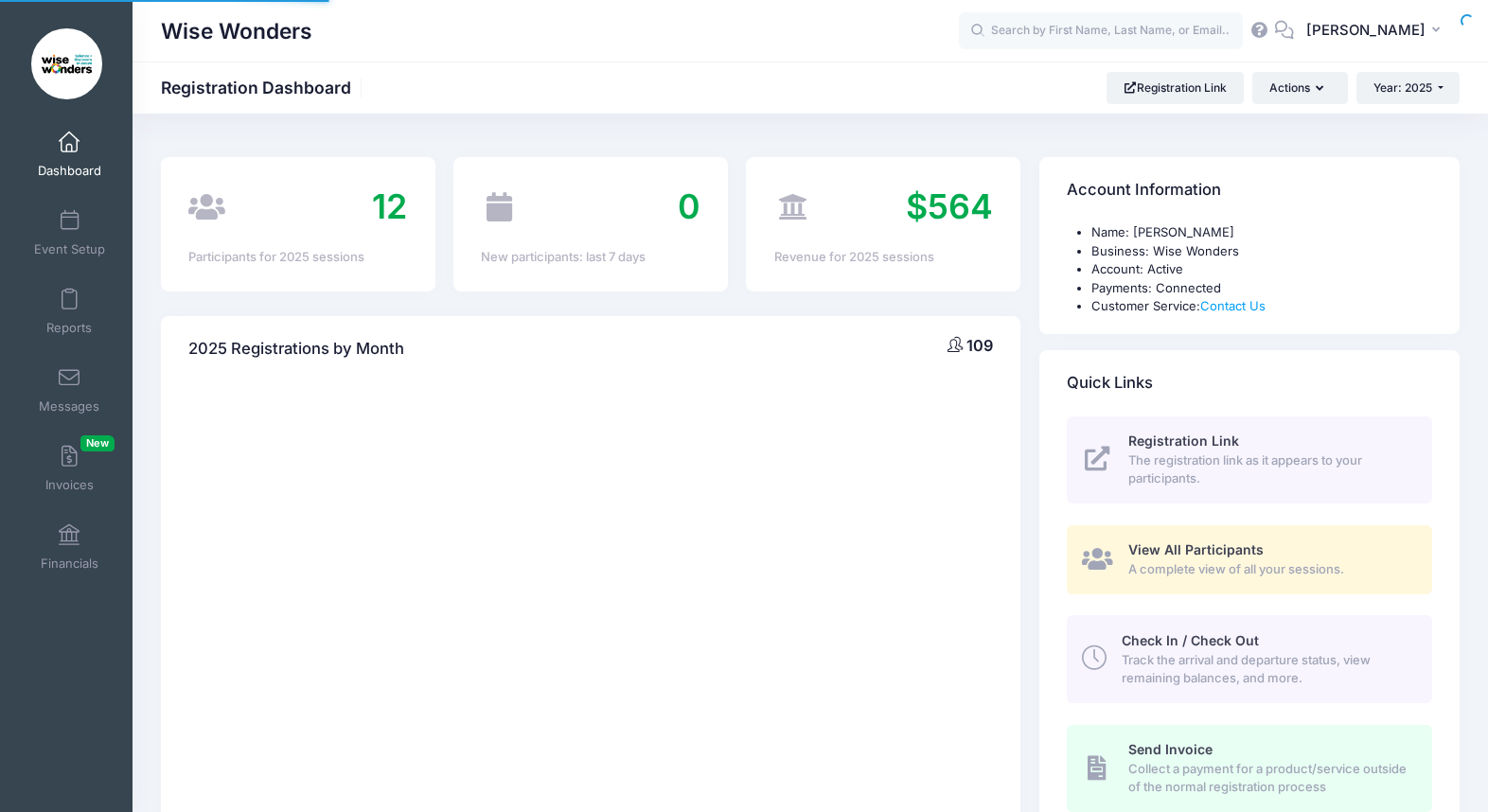
select select
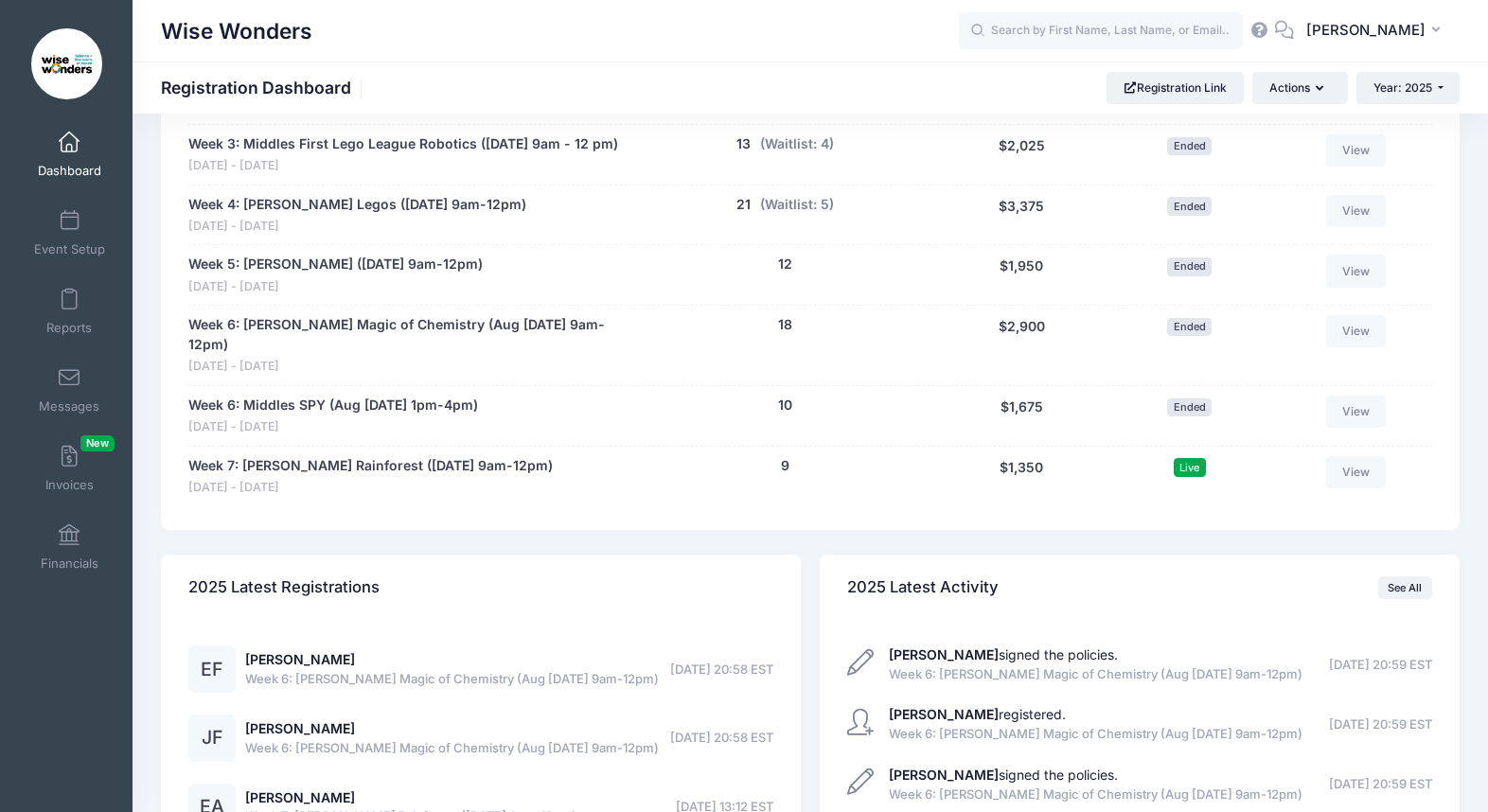
scroll to position [1150, 0]
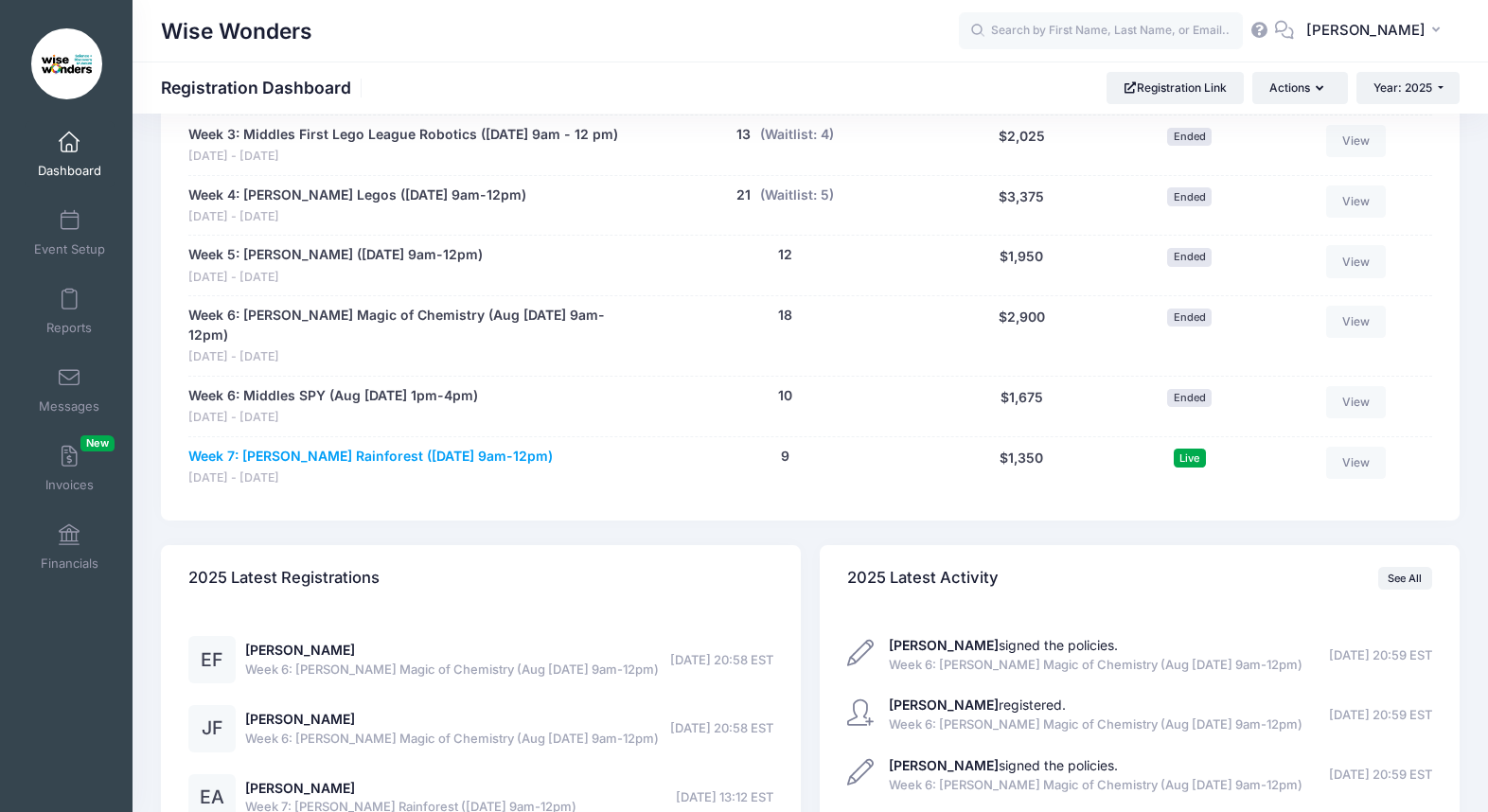
click at [475, 454] on link "Week 7: [PERSON_NAME] Rainforest ([DATE] 9am-12pm)" at bounding box center [370, 457] width 364 height 19
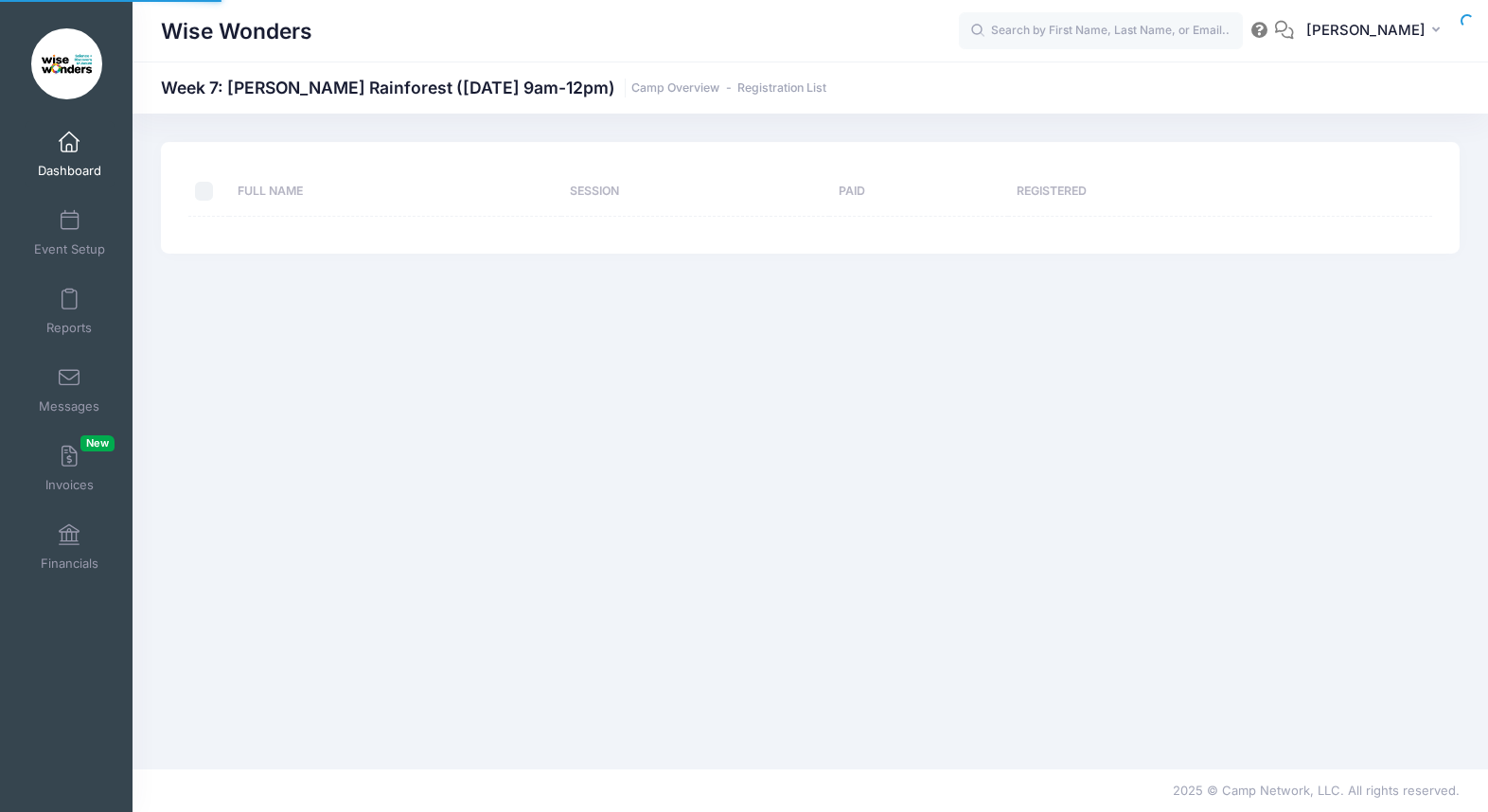
select select "10"
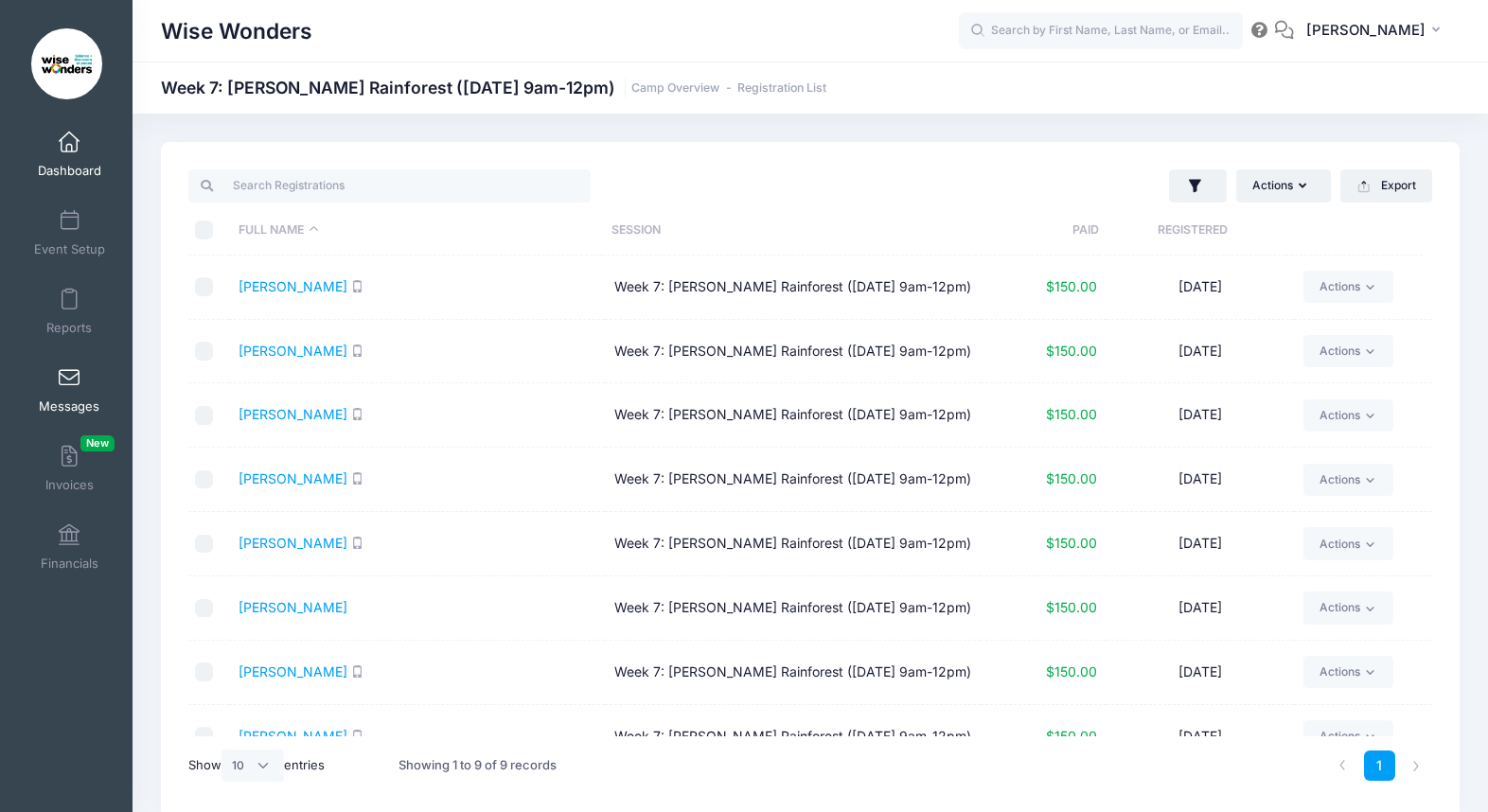
click at [69, 381] on span at bounding box center [69, 378] width 0 height 20
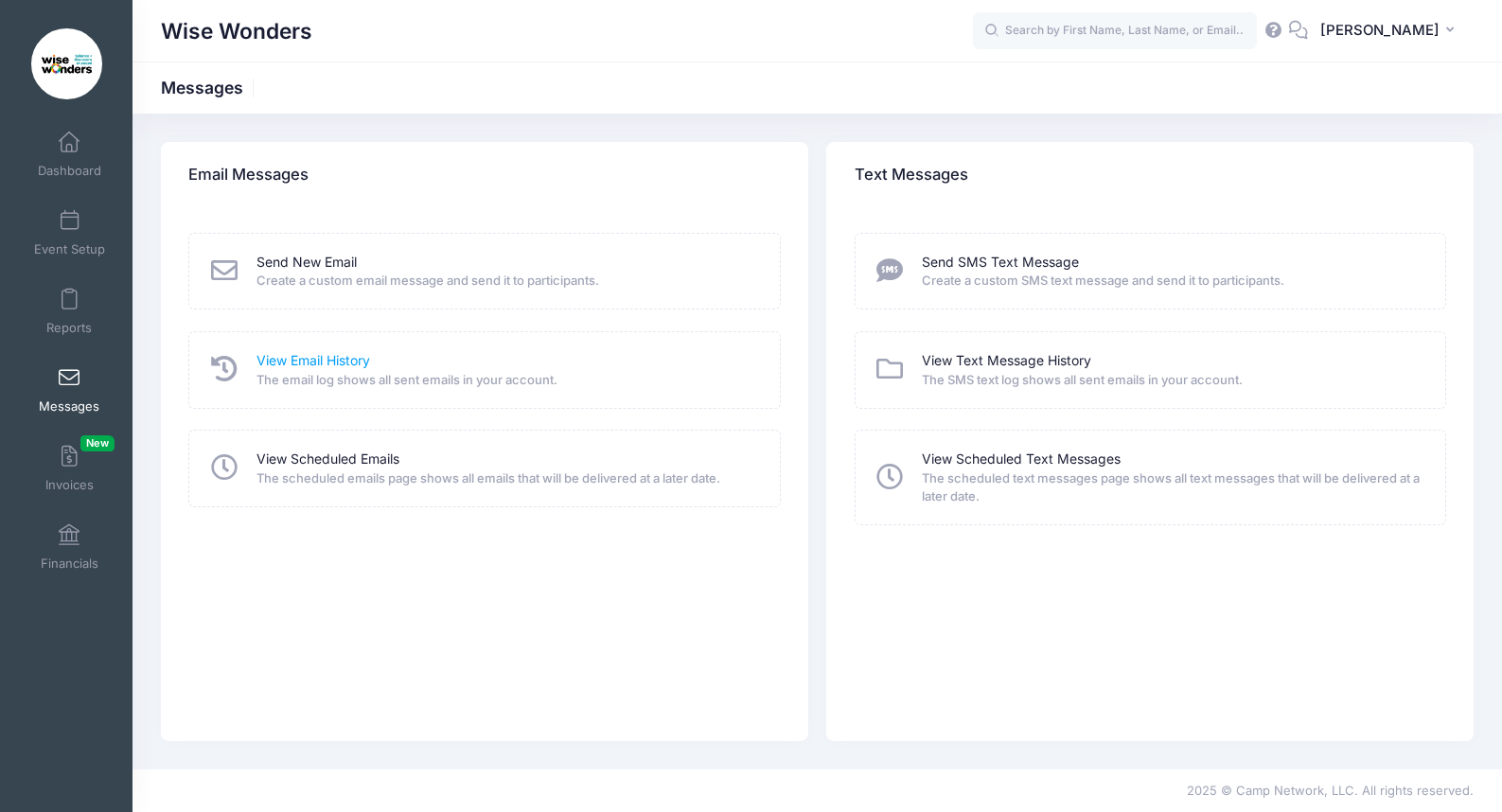
click at [326, 360] on link "View Email History" at bounding box center [313, 360] width 114 height 19
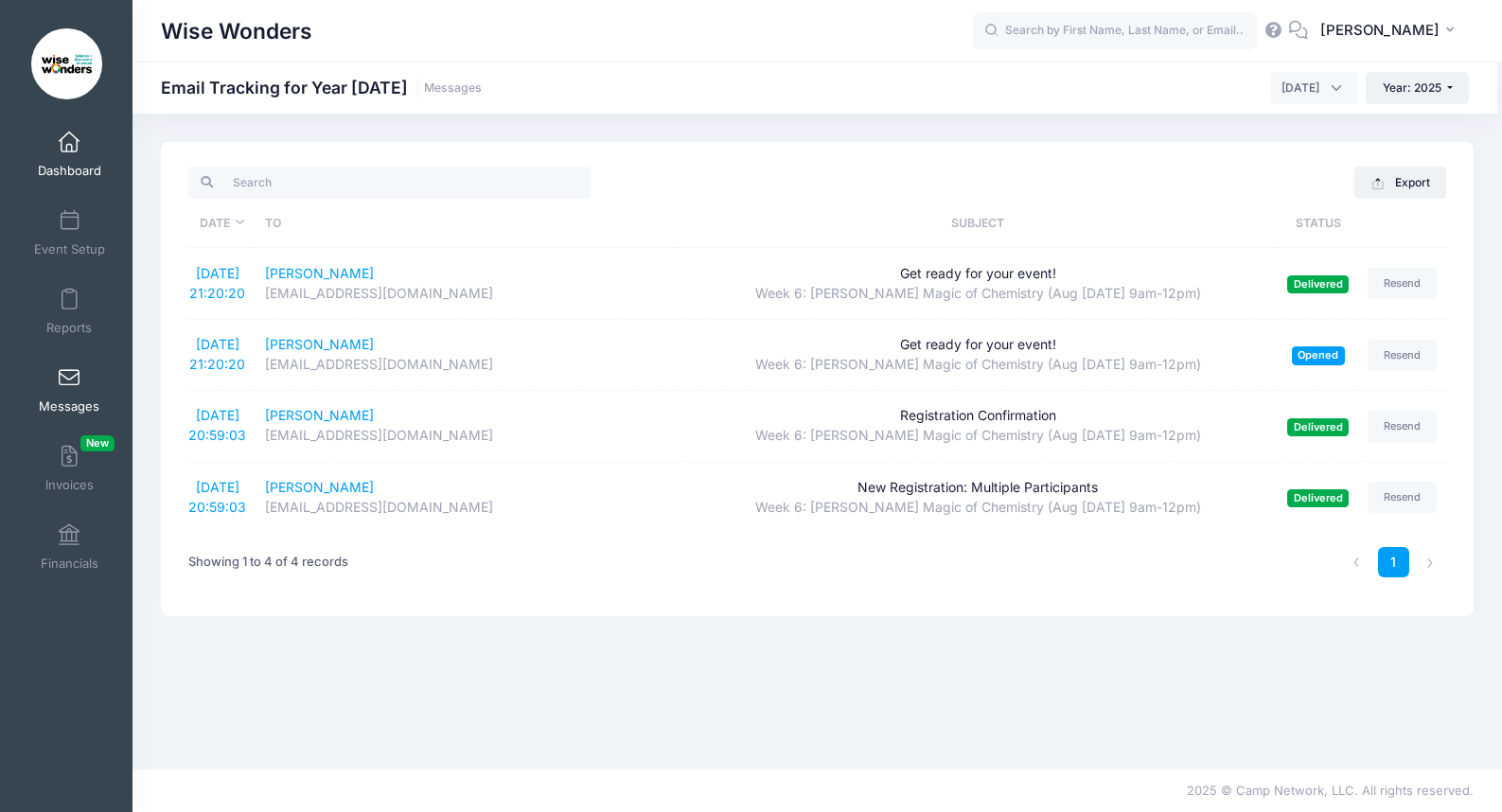
click at [69, 143] on span at bounding box center [69, 142] width 0 height 20
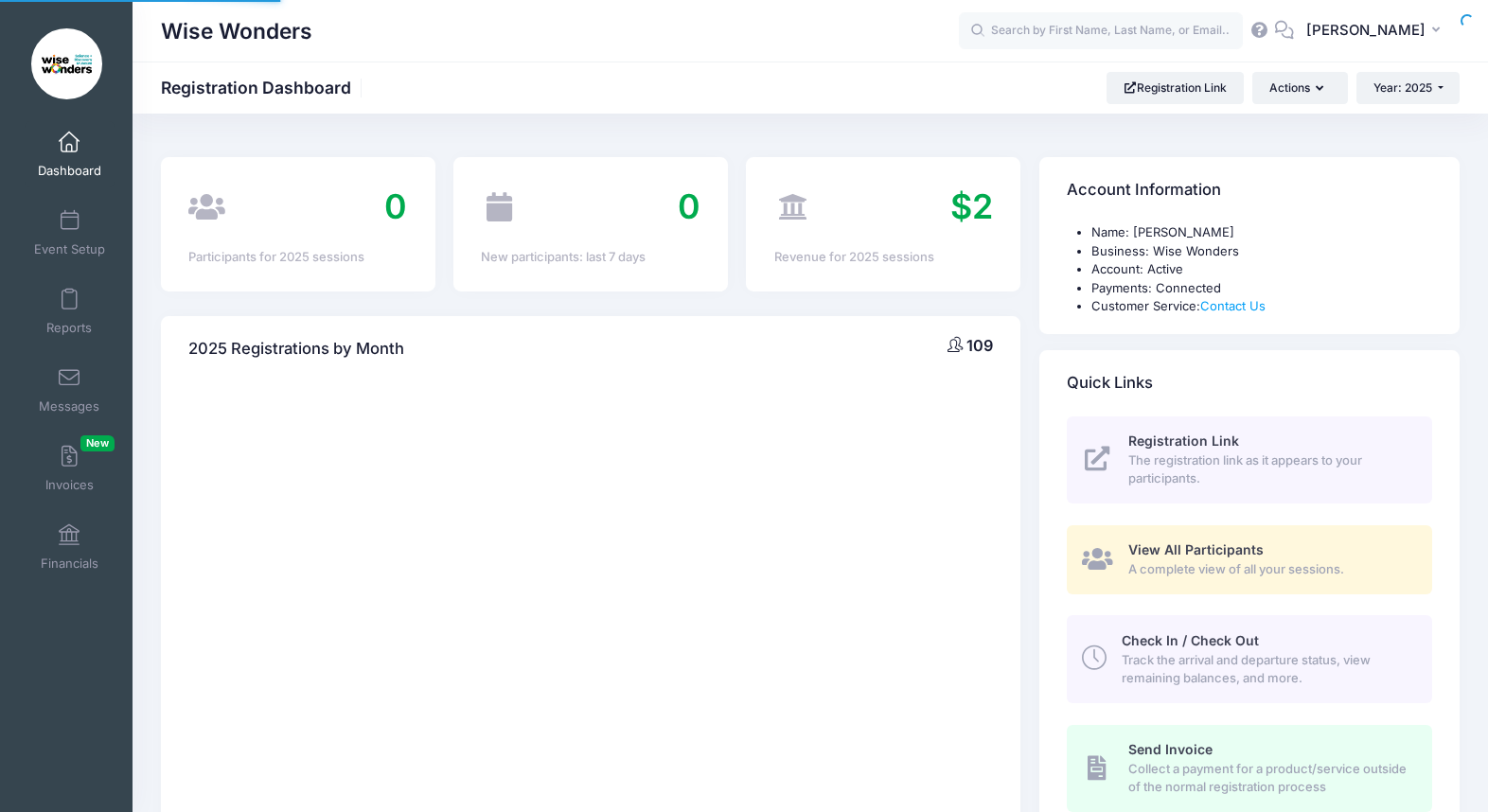
select select
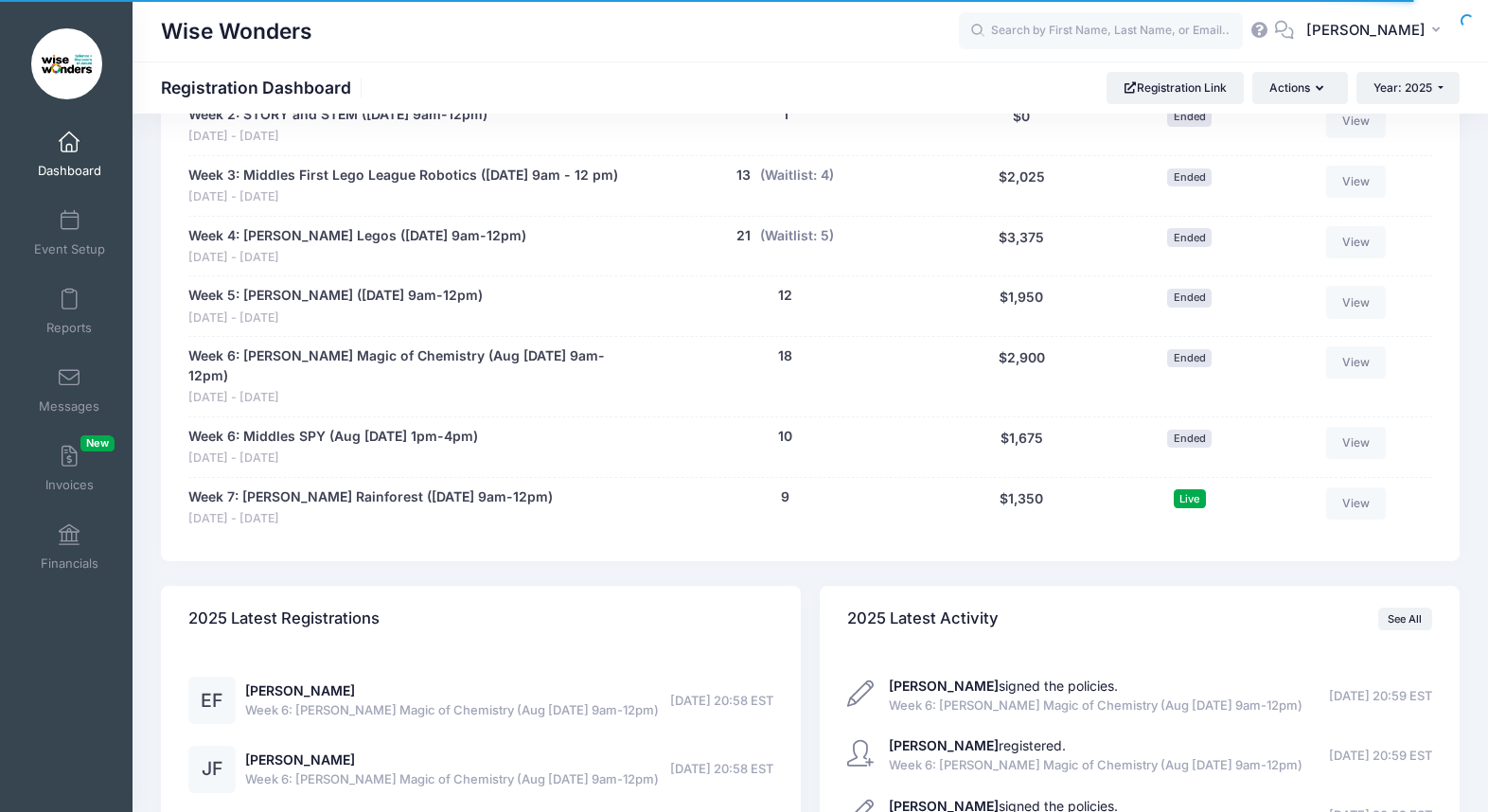
scroll to position [1110, 0]
click at [457, 498] on link "Week 7: [PERSON_NAME] Rainforest ([DATE] 9am-12pm)" at bounding box center [370, 496] width 364 height 19
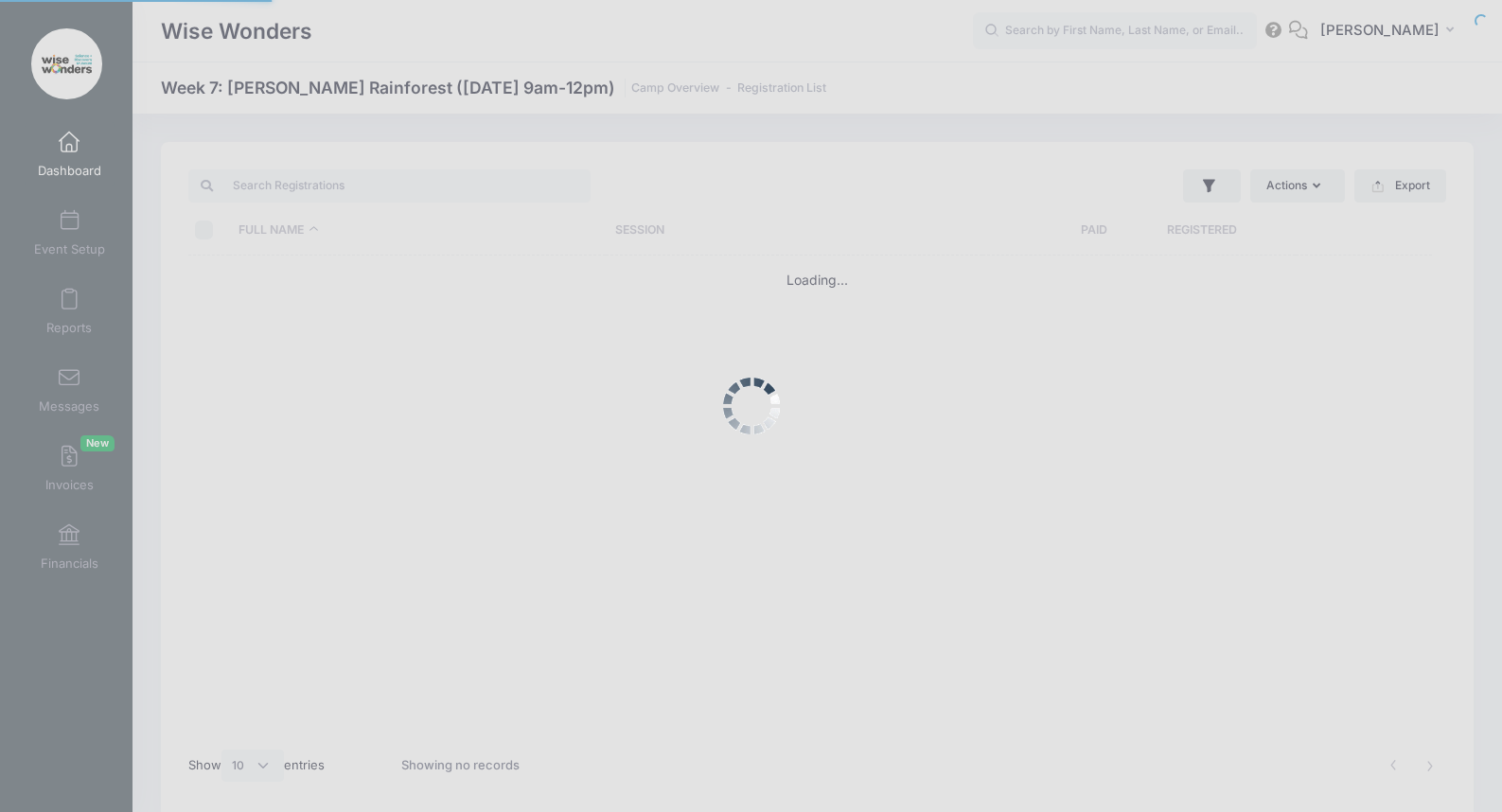
select select "10"
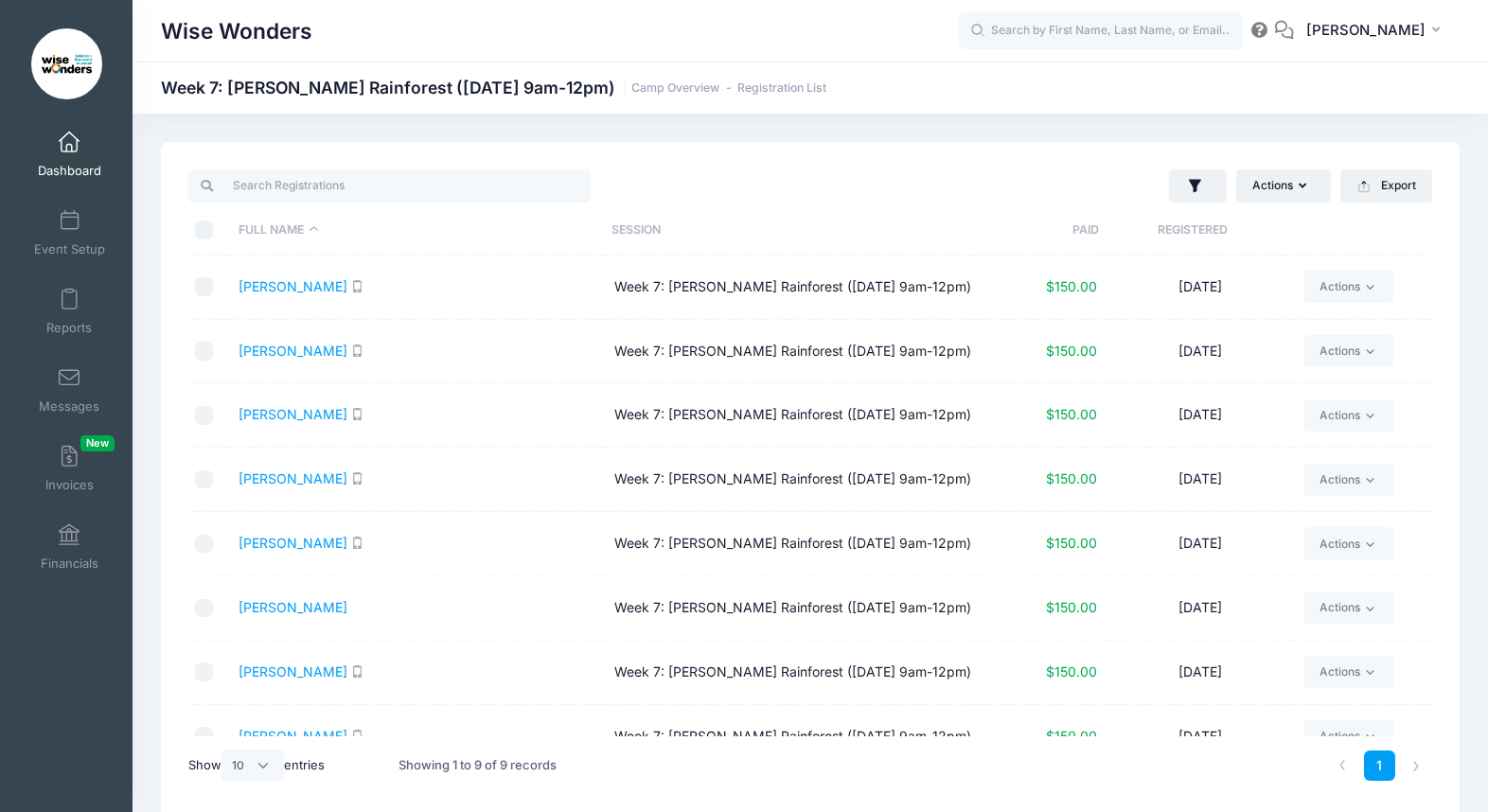
scroll to position [95, 0]
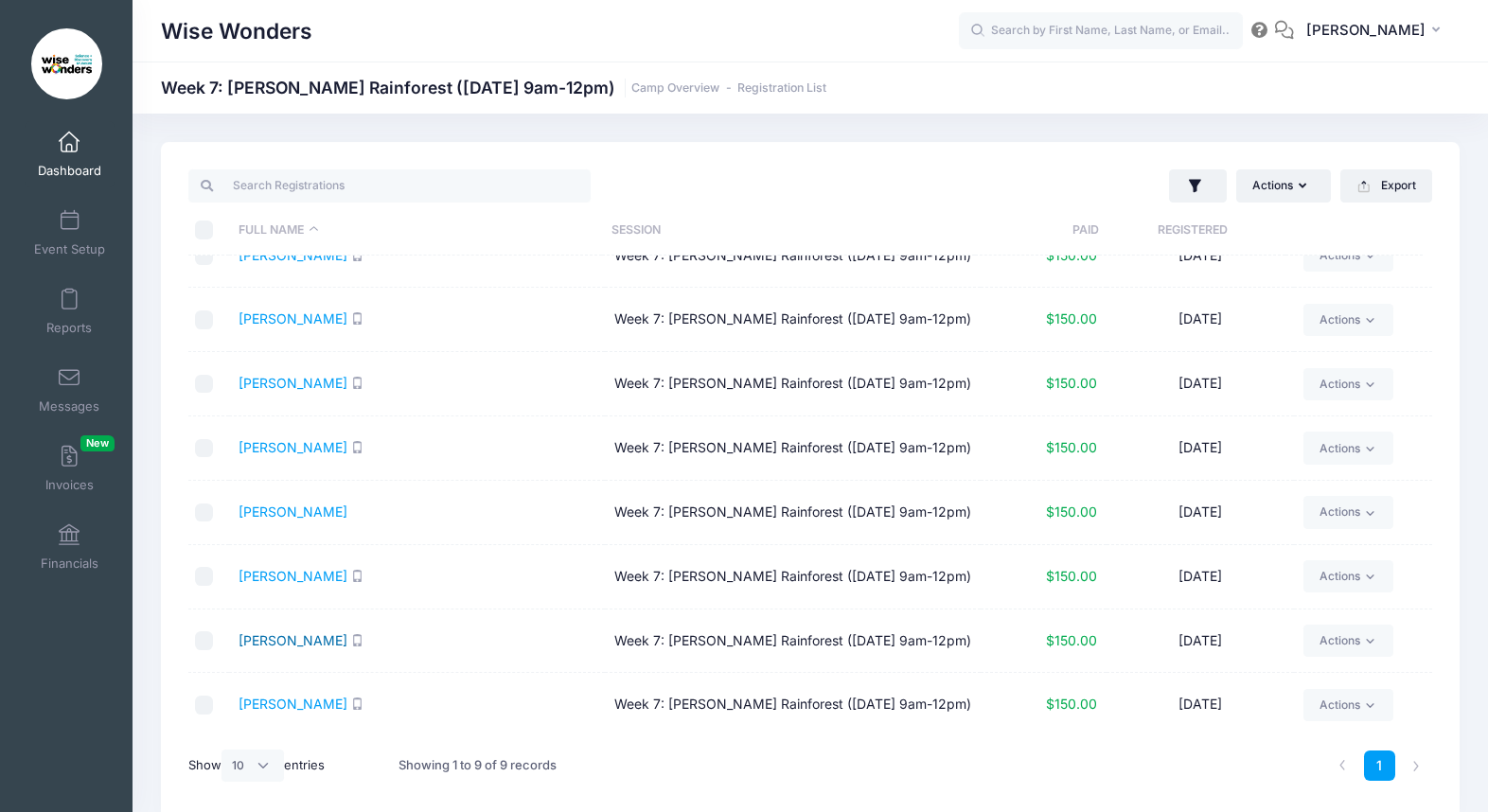
click at [258, 636] on link "[PERSON_NAME]" at bounding box center [293, 640] width 109 height 17
